Goal: Navigation & Orientation: Go to known website

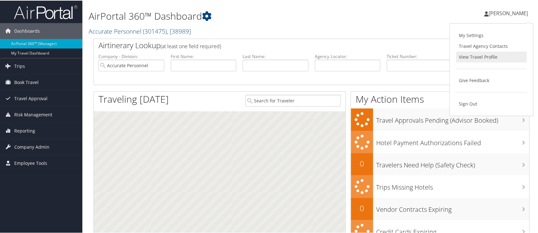
click at [469, 55] on link "View Travel Profile" at bounding box center [491, 56] width 71 height 11
